Goal: Find specific page/section: Find specific page/section

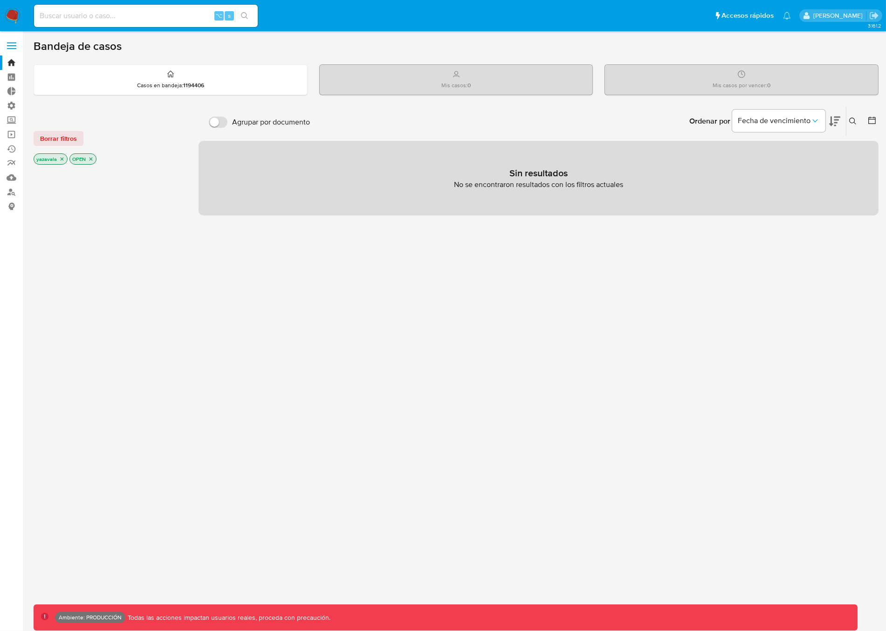
click at [63, 16] on input at bounding box center [146, 16] width 224 height 12
type input "yazavala"
click at [88, 15] on input "yazavala" at bounding box center [146, 16] width 224 height 12
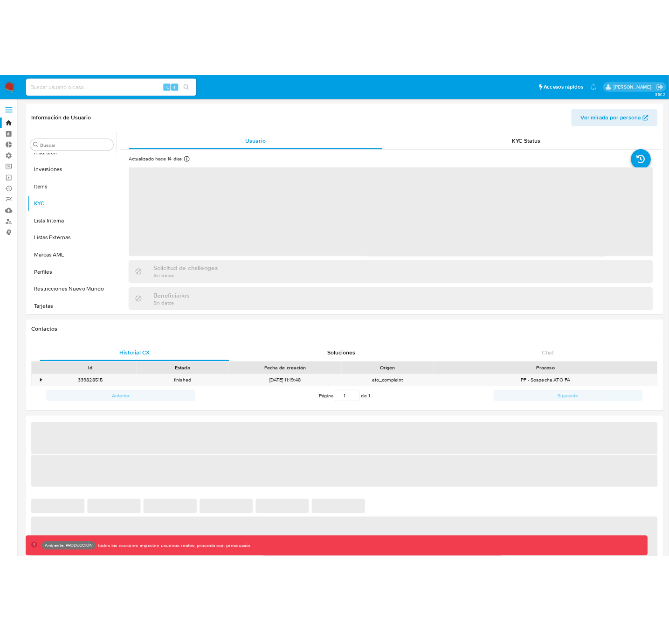
scroll to position [483, 0]
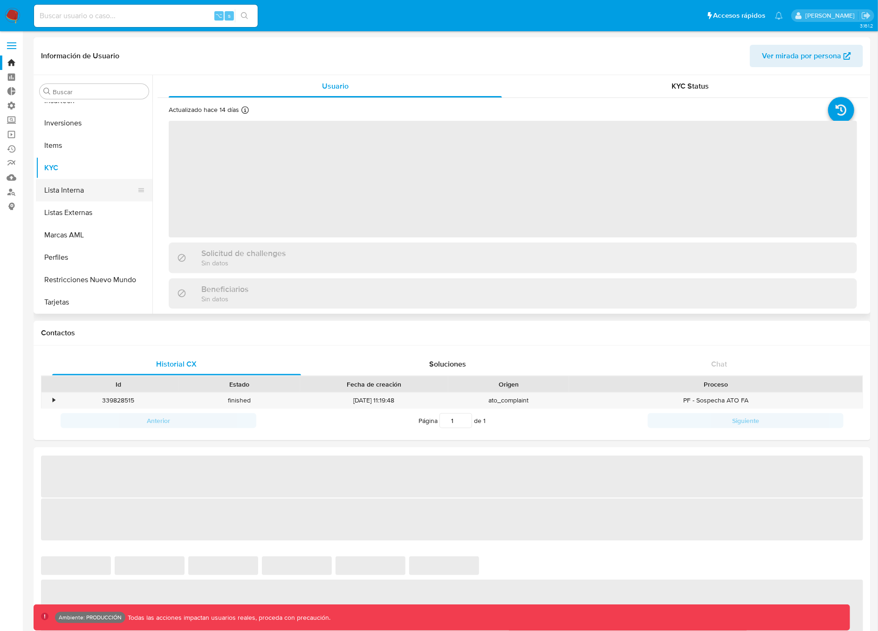
select select "10"
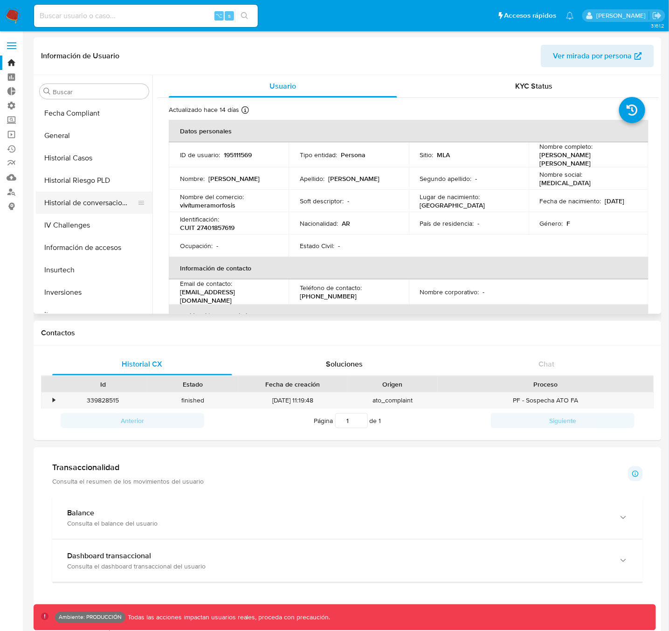
scroll to position [311, 0]
click at [58, 139] on button "General" at bounding box center [90, 138] width 109 height 22
